Goal: Navigation & Orientation: Find specific page/section

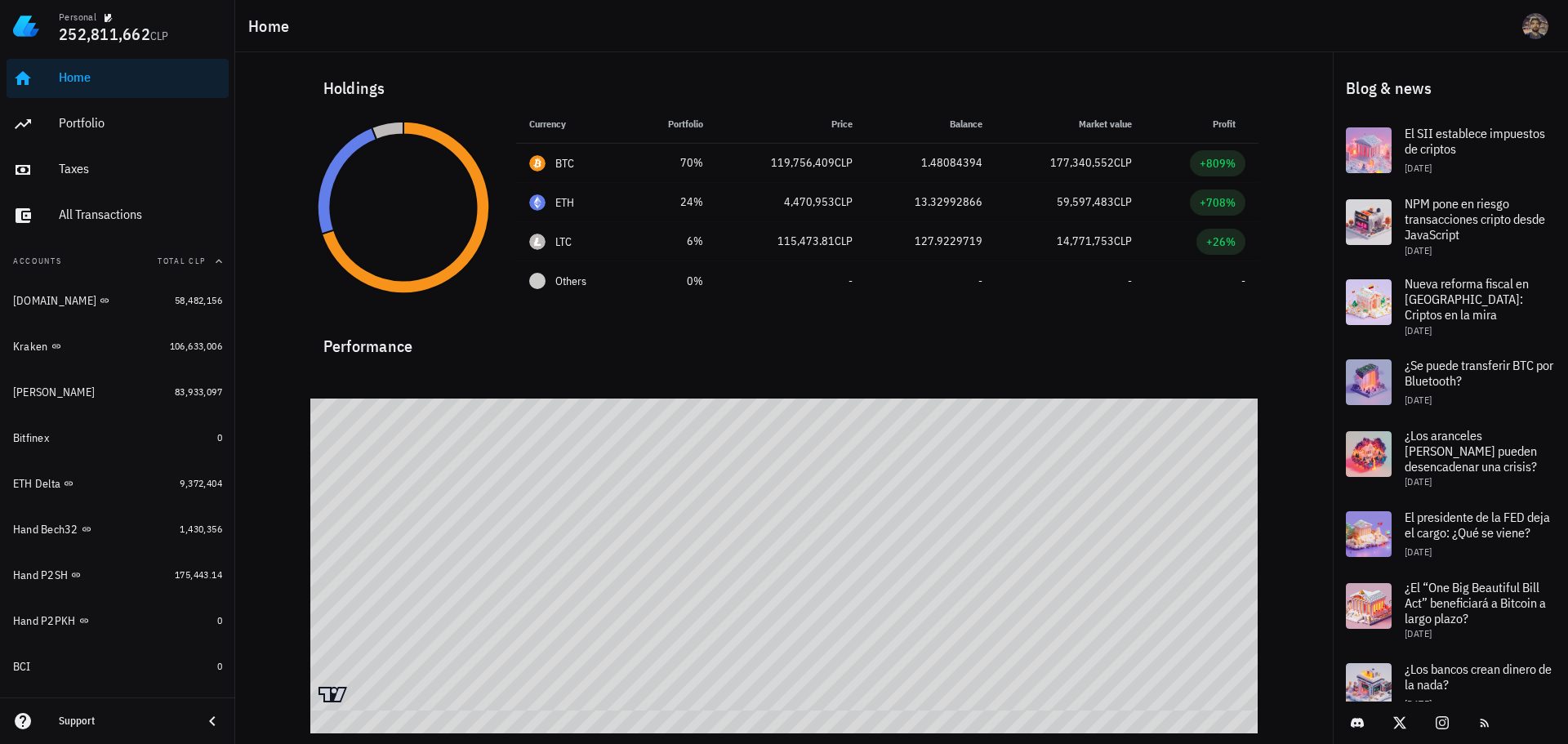
click at [976, 72] on div "Holdings" at bounding box center [784, 88] width 948 height 53
click at [911, 81] on div "Holdings" at bounding box center [784, 88] width 948 height 53
